Goal: Navigation & Orientation: Find specific page/section

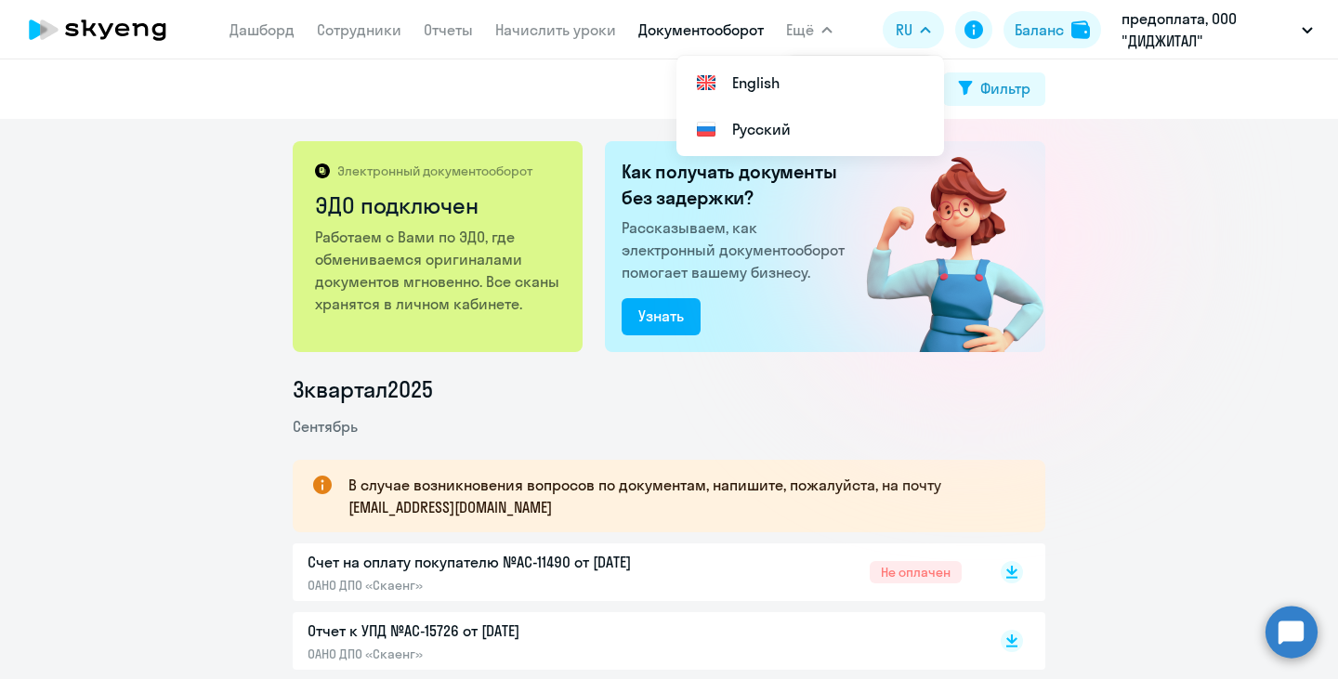
click at [1213, 284] on div "Электронный документооборот ЭДО подключен Работаем с Вами по ЭДО, где обменивае…" at bounding box center [669, 399] width 1338 height 560
click at [507, 28] on link "Начислить уроки" at bounding box center [555, 29] width 121 height 19
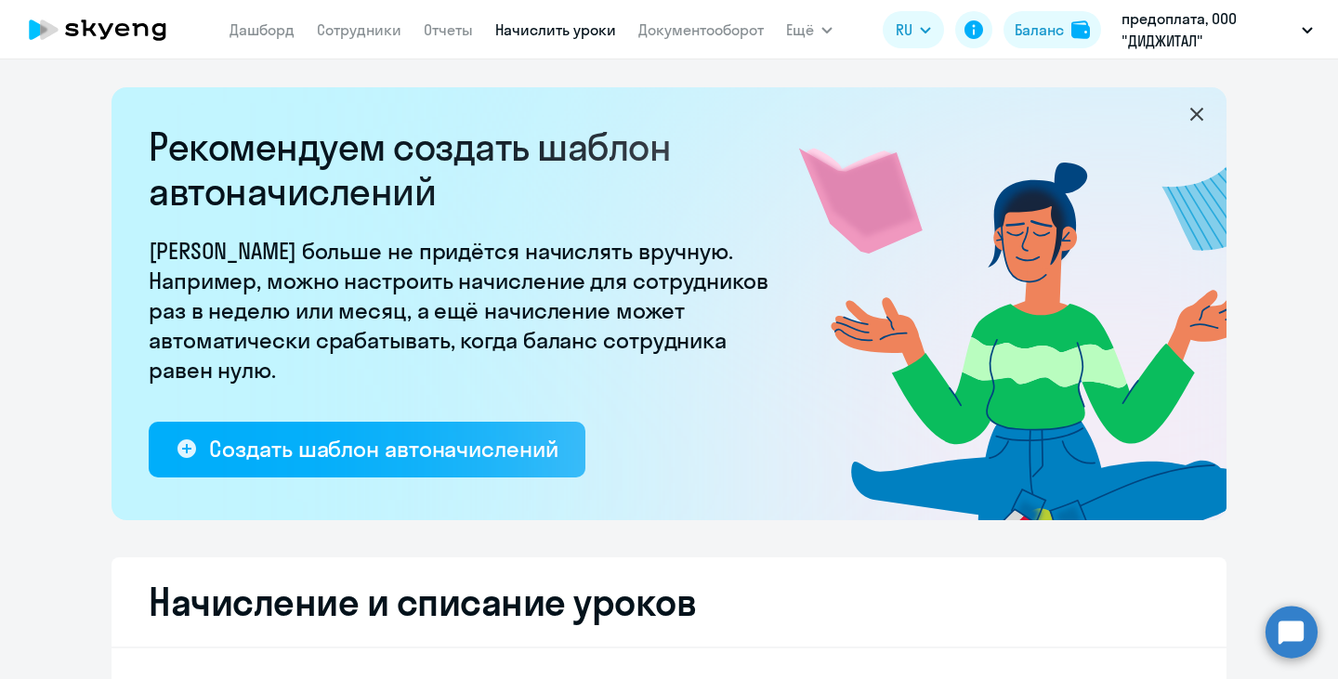
select select "10"
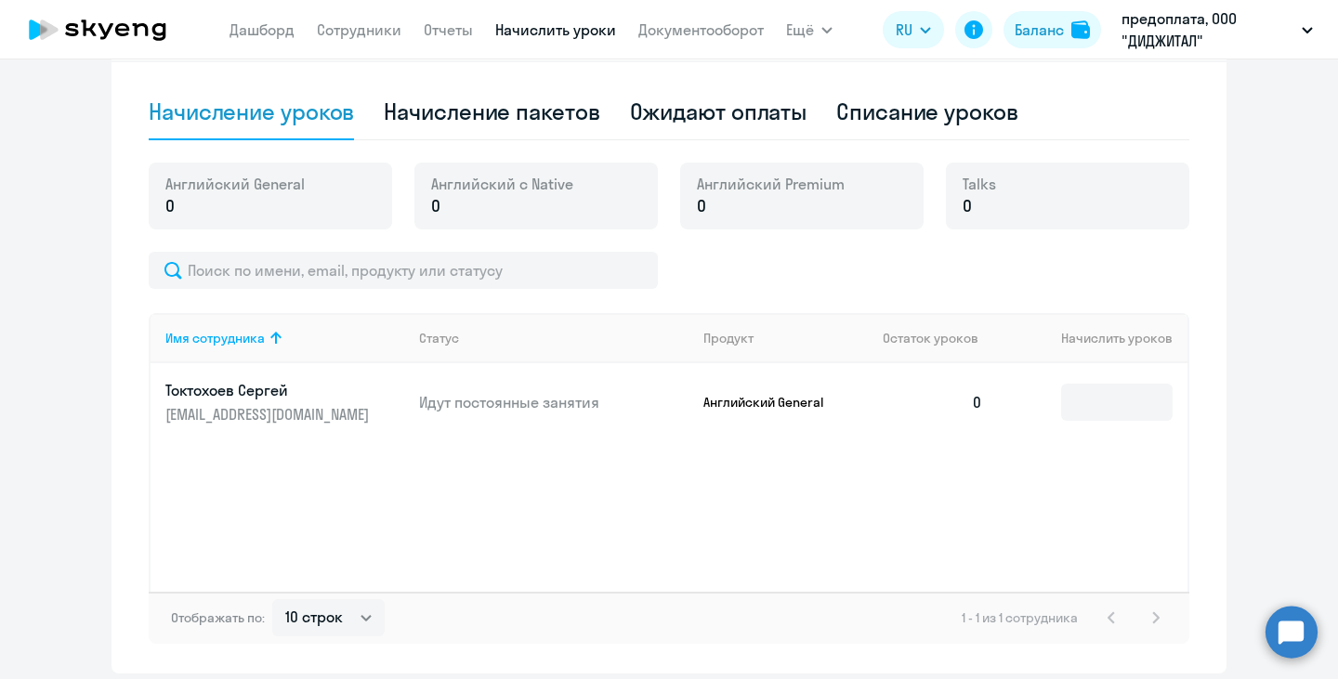
scroll to position [605, 0]
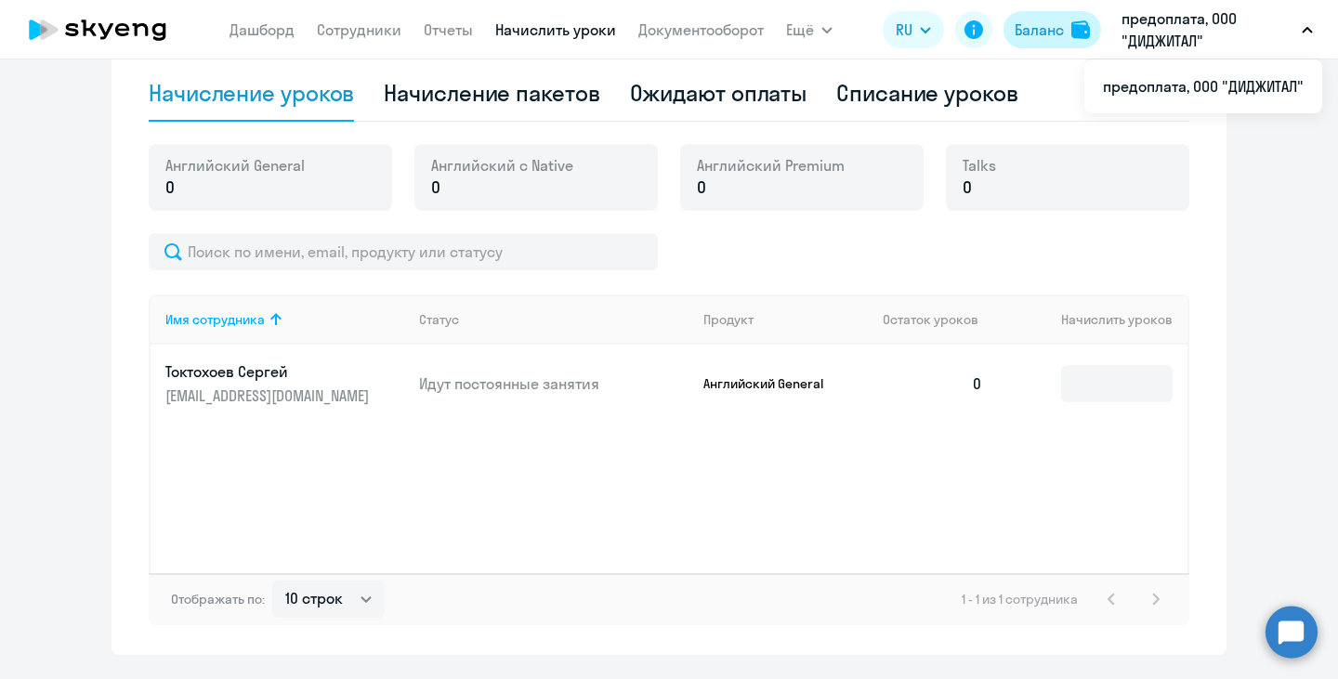
click at [1036, 30] on div "Баланс" at bounding box center [1038, 30] width 49 height 22
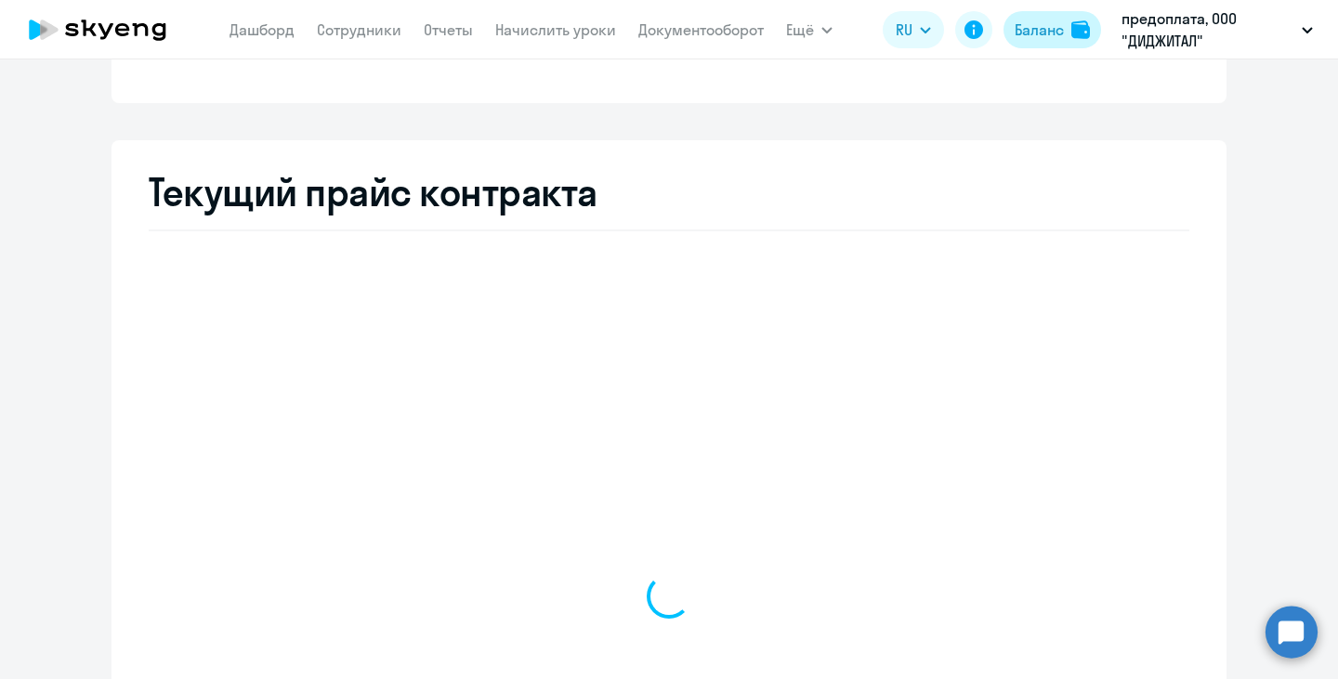
select select "english_adult_not_native_speaker"
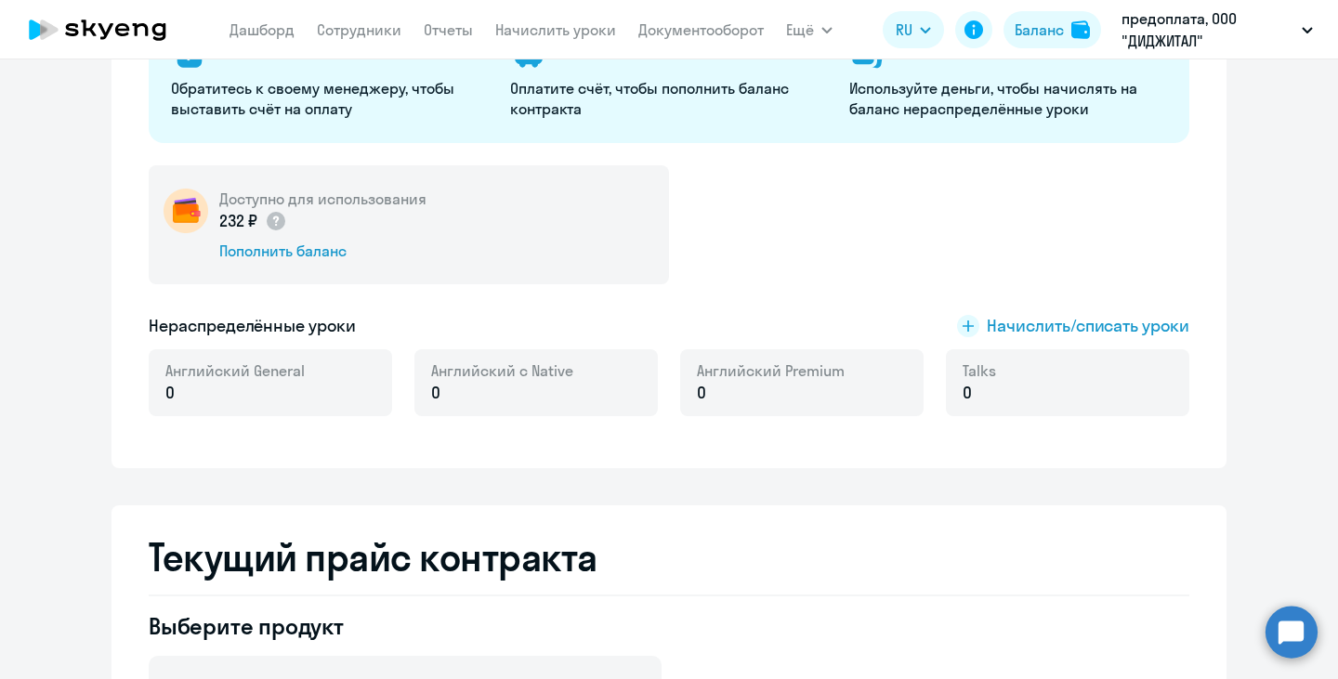
scroll to position [104, 0]
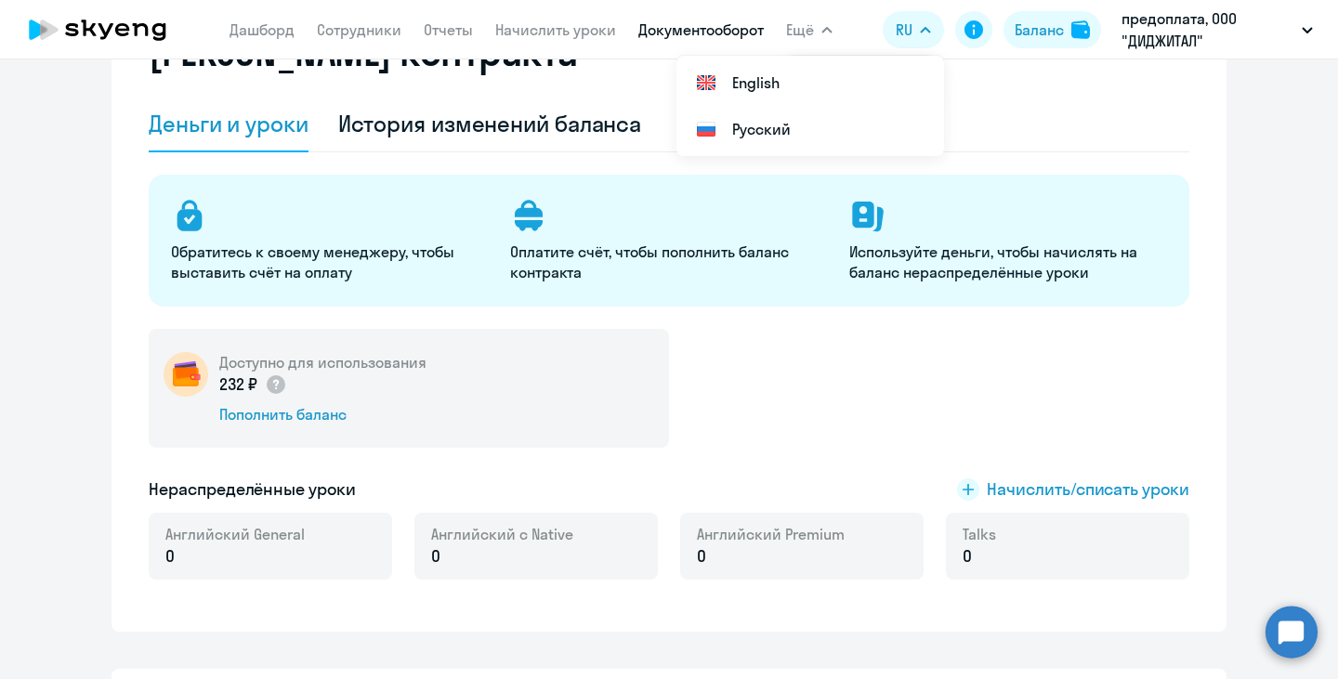
click at [654, 29] on link "Документооборот" at bounding box center [700, 29] width 125 height 19
